Goal: Information Seeking & Learning: Learn about a topic

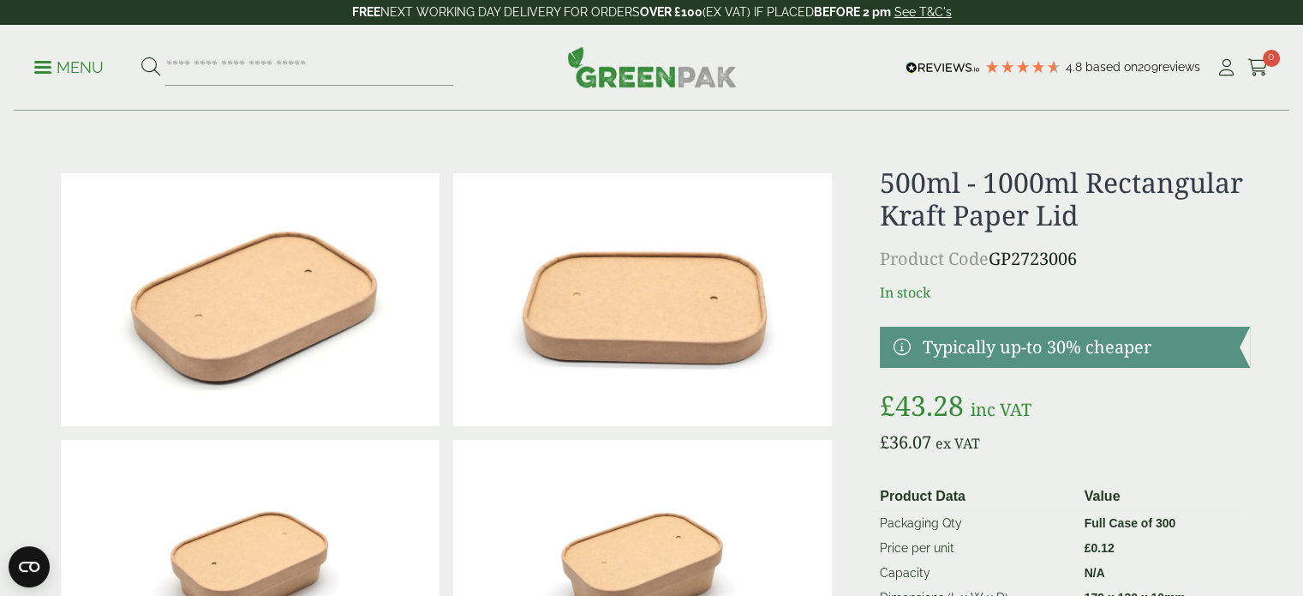
click at [1080, 181] on h1 "500ml - 1000ml Rectangular Kraft Paper Lid" at bounding box center [1064, 199] width 369 height 66
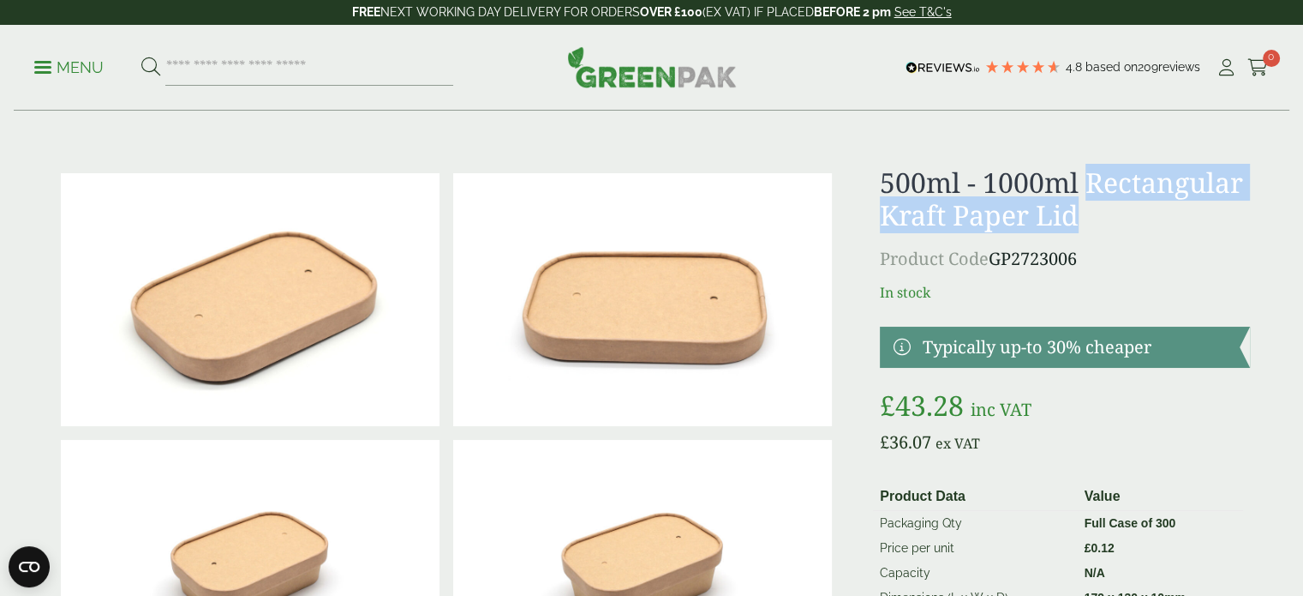
drag, startPoint x: 1089, startPoint y: 175, endPoint x: 1093, endPoint y: 219, distance: 43.9
click at [1093, 219] on h1 "500ml - 1000ml Rectangular Kraft Paper Lid" at bounding box center [1064, 199] width 369 height 66
copy h1 "Rectangular Kraft Paper Lid"
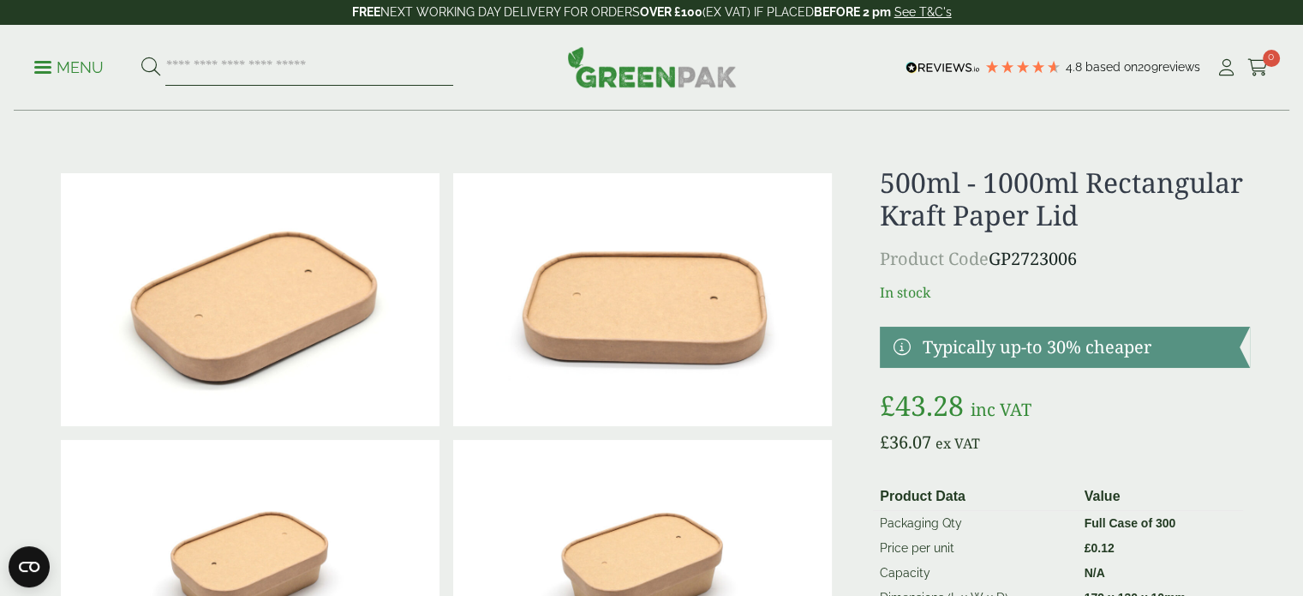
click at [283, 58] on input "search" at bounding box center [309, 68] width 288 height 36
paste input "**********"
type input "**********"
click at [141, 57] on button at bounding box center [150, 68] width 19 height 22
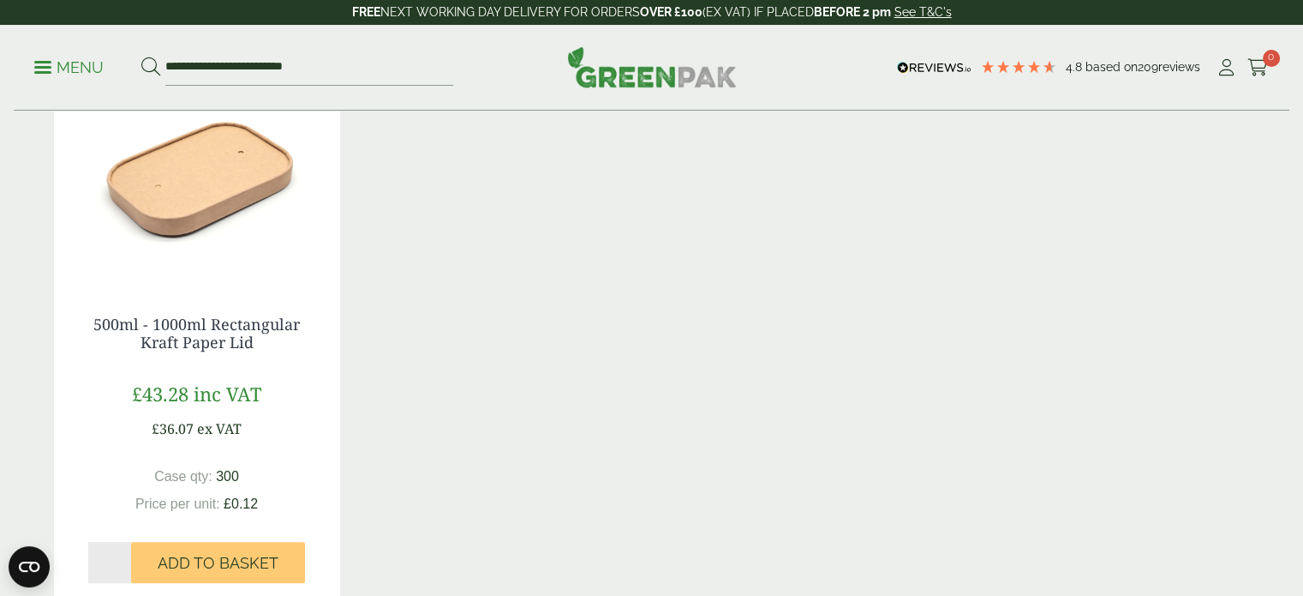
scroll to position [343, 0]
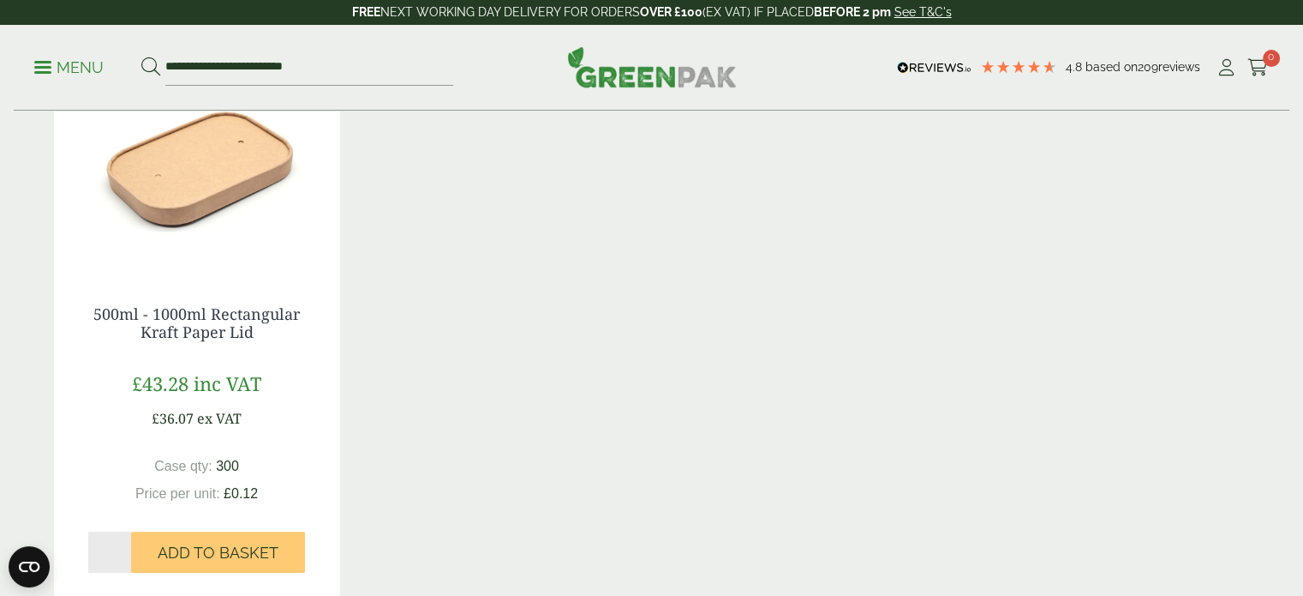
click at [227, 165] on img at bounding box center [197, 164] width 286 height 214
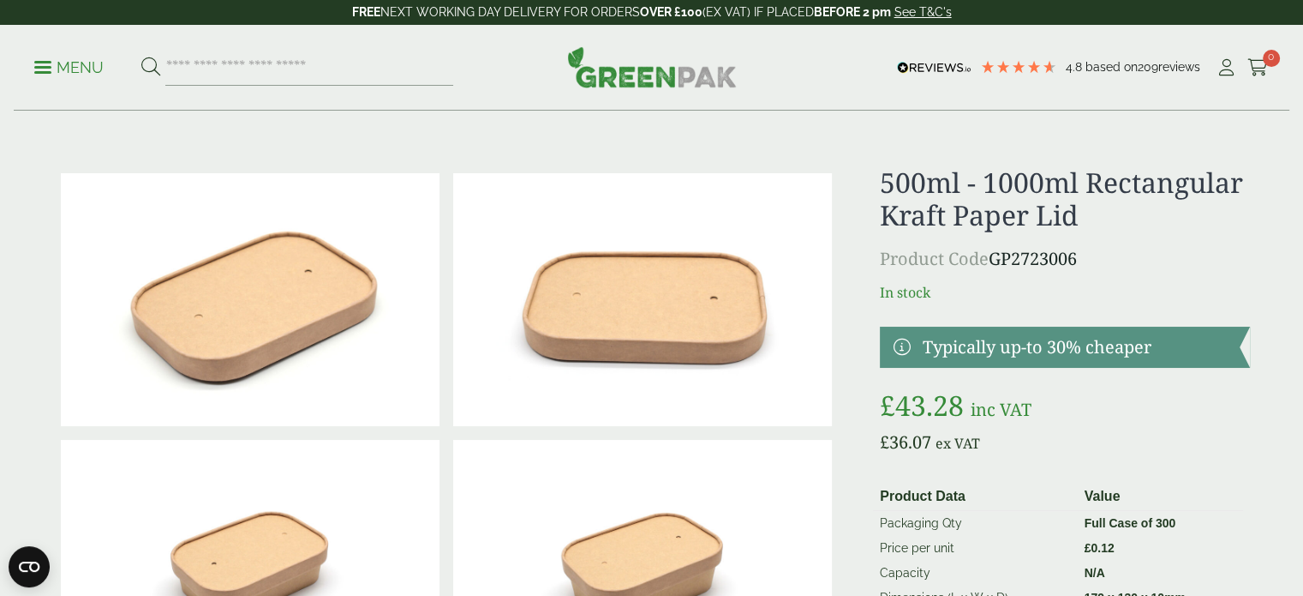
click at [327, 284] on img at bounding box center [250, 299] width 379 height 253
click at [638, 290] on img at bounding box center [642, 299] width 379 height 253
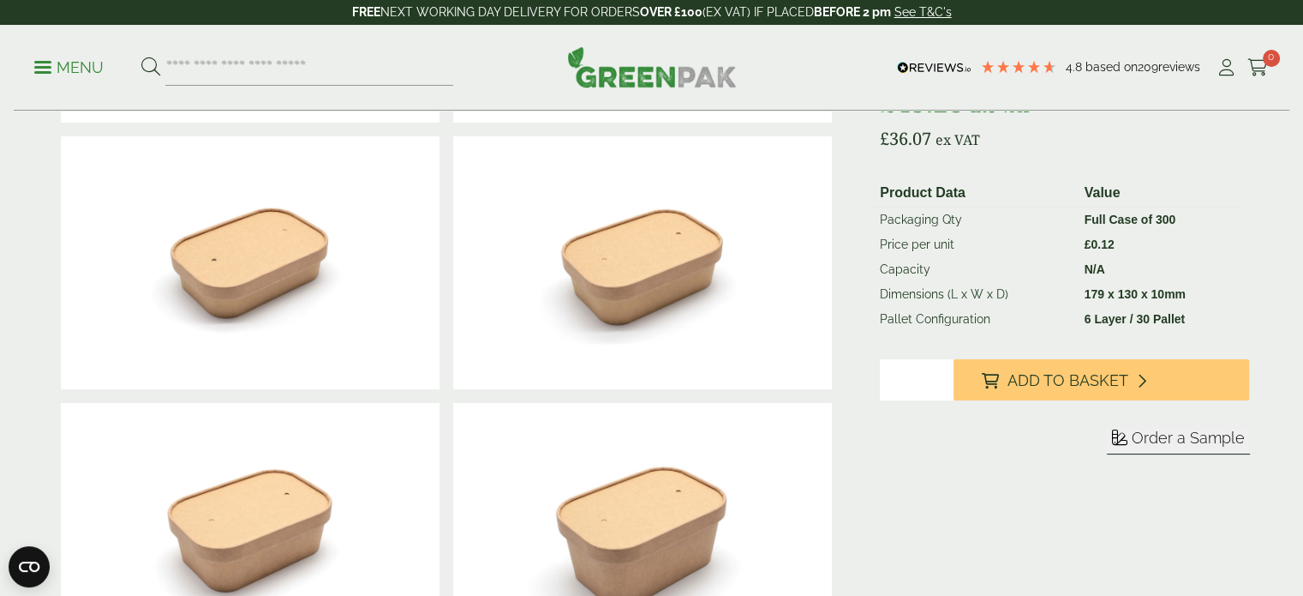
scroll to position [343, 0]
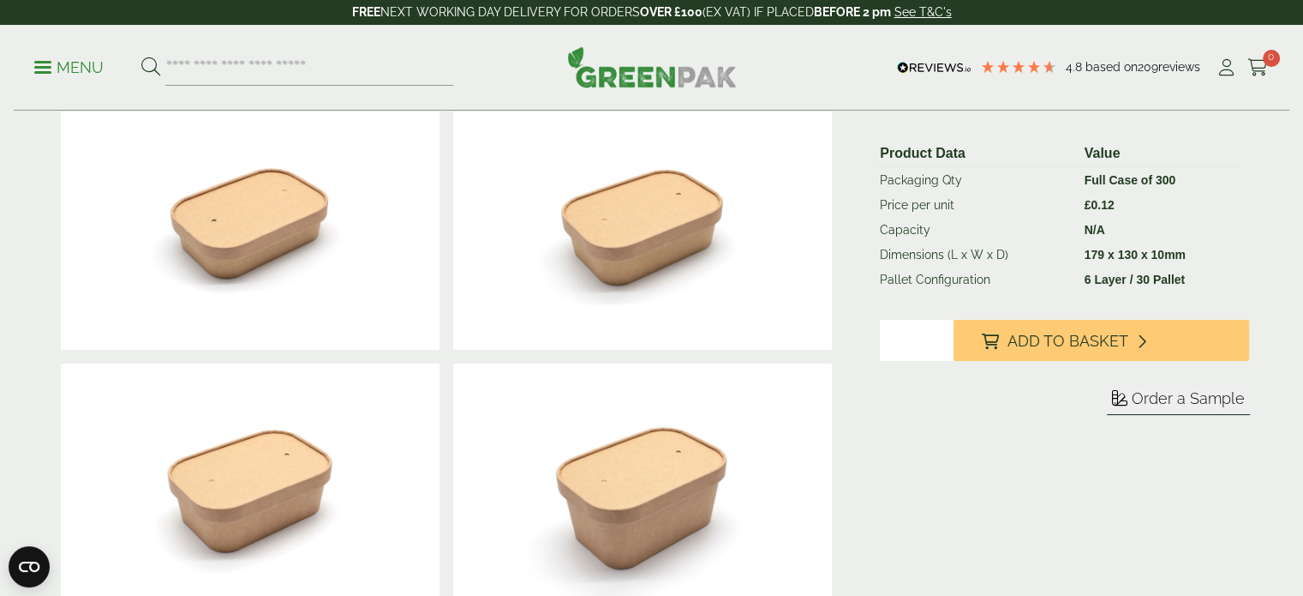
click at [629, 210] on img at bounding box center [642, 223] width 379 height 253
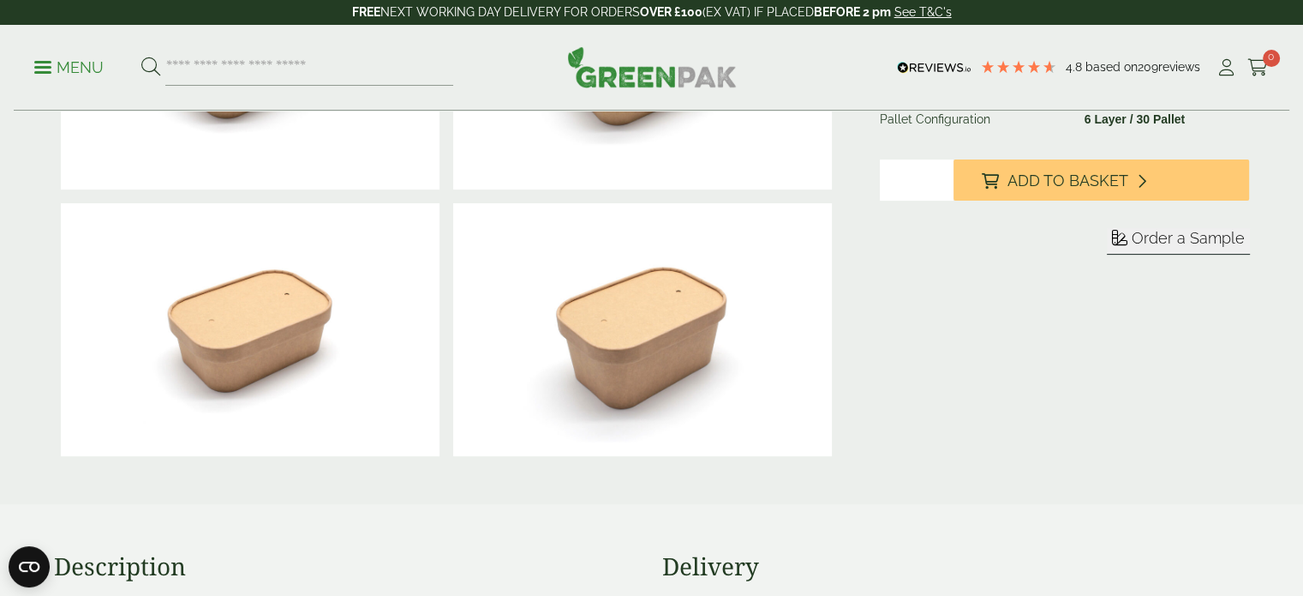
scroll to position [514, 0]
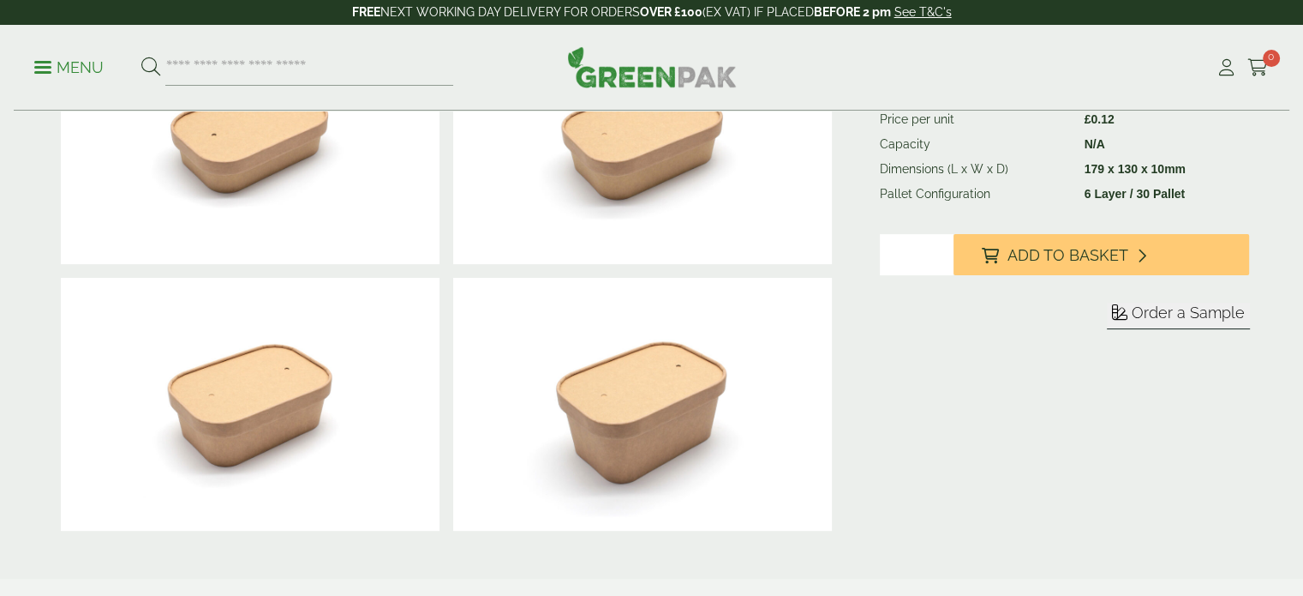
click at [644, 398] on img at bounding box center [642, 404] width 379 height 253
